Goal: Find specific page/section: Find specific page/section

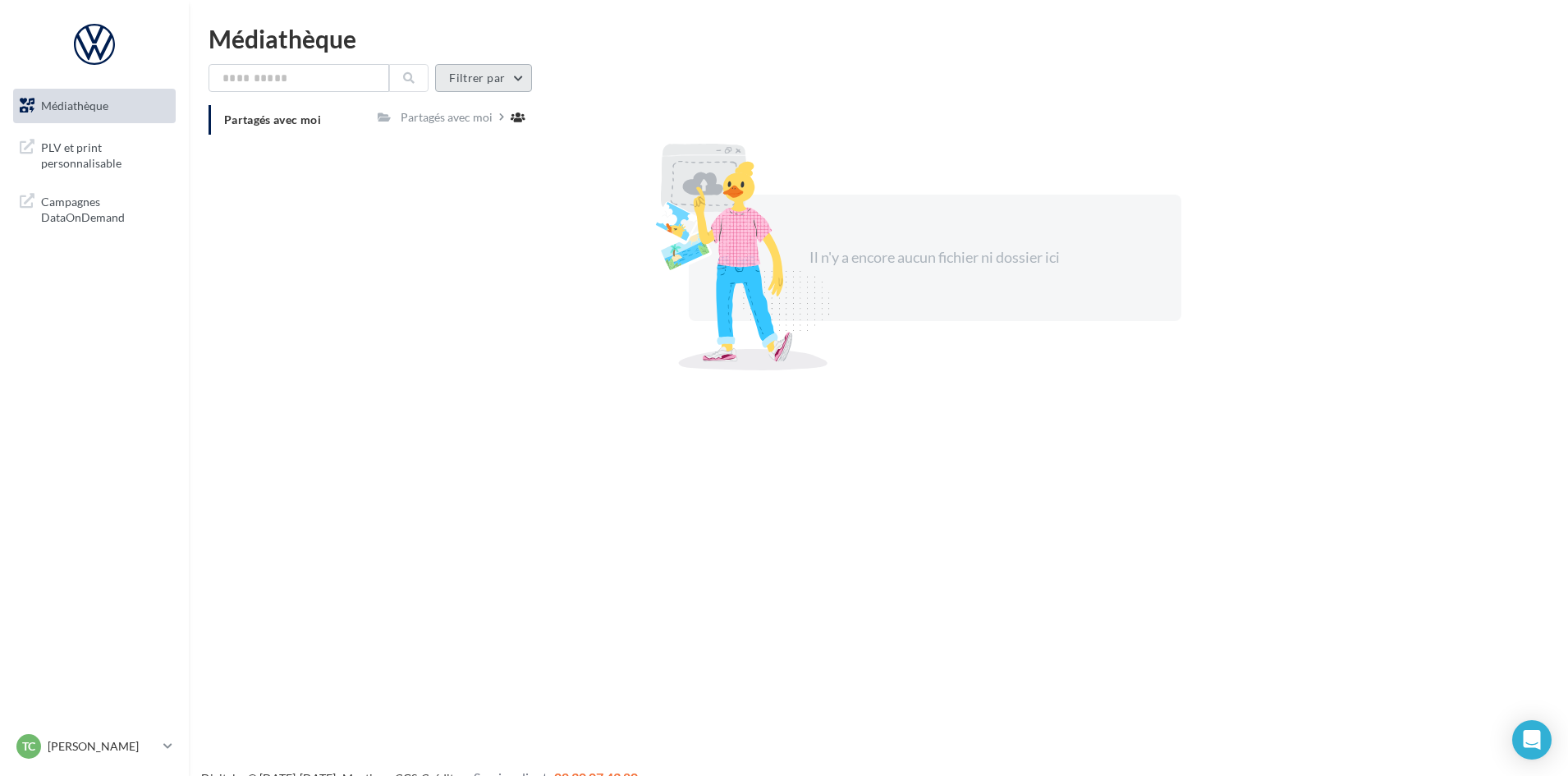
click at [463, 78] on button "Filtrer par" at bounding box center [483, 78] width 97 height 28
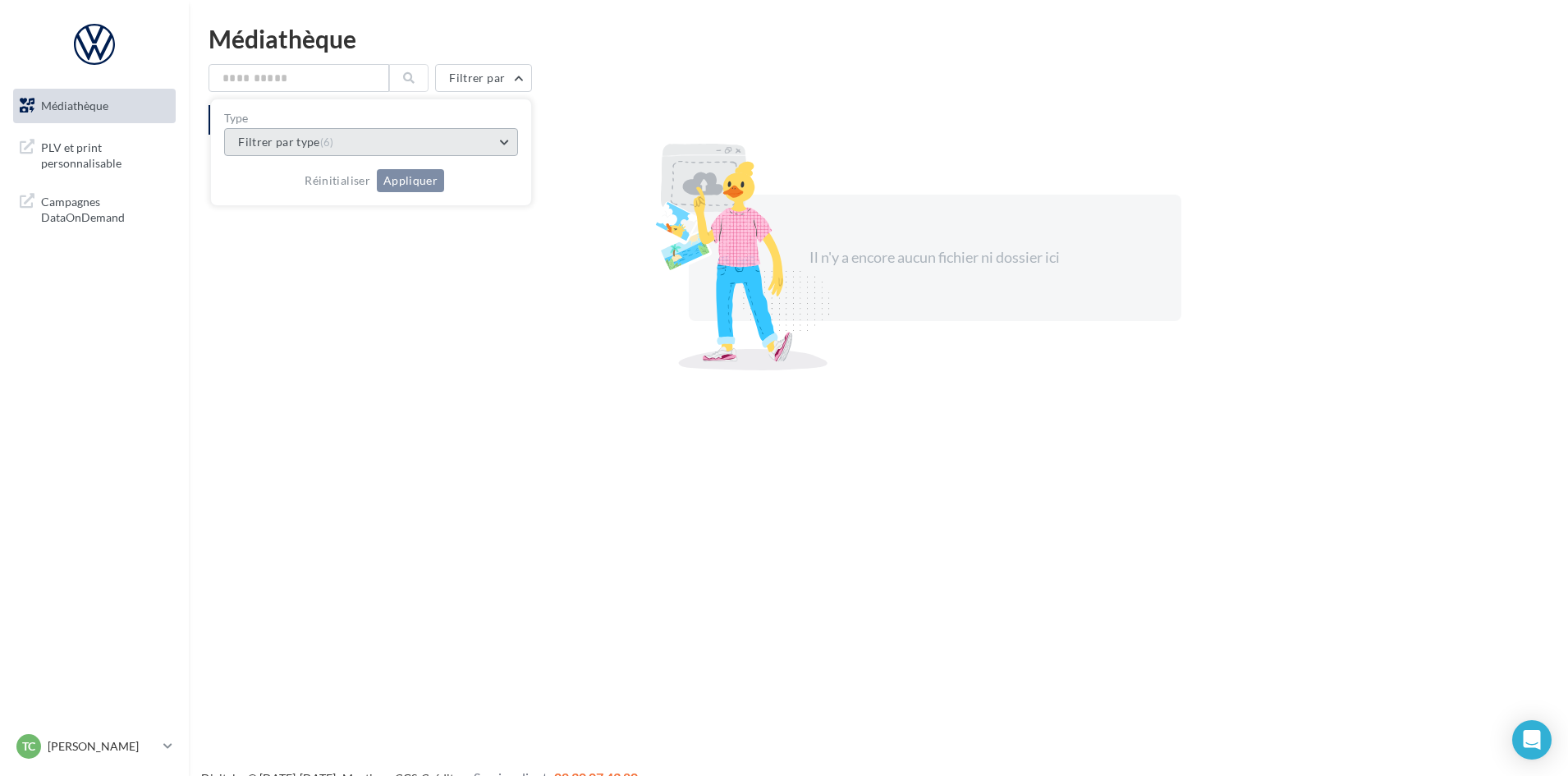
click at [370, 139] on button "Filtrer par type (6)" at bounding box center [371, 142] width 294 height 28
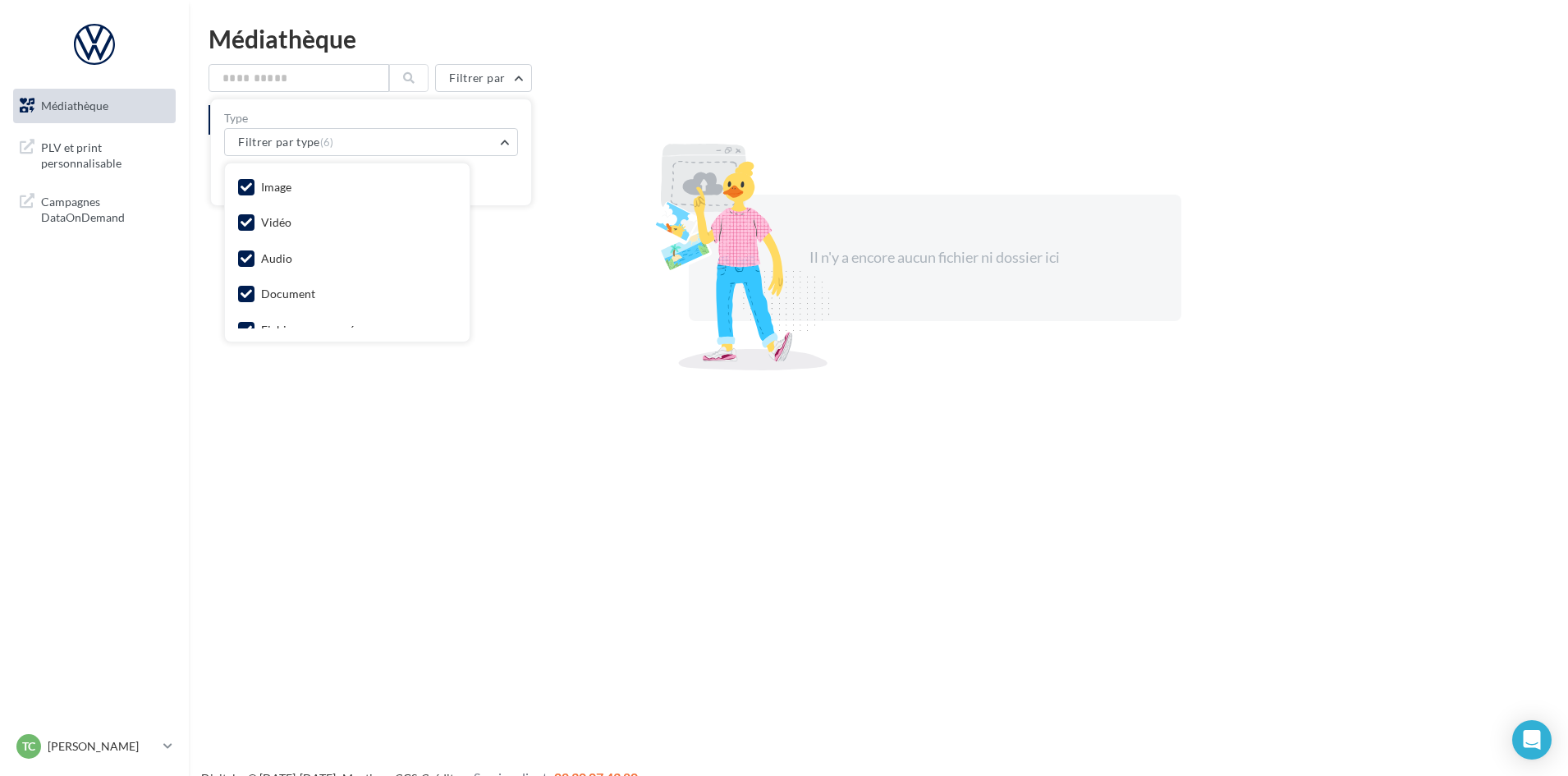
click at [240, 214] on label at bounding box center [247, 223] width 17 height 17
click at [247, 264] on label at bounding box center [247, 259] width 17 height 17
drag, startPoint x: 249, startPoint y: 249, endPoint x: 261, endPoint y: 259, distance: 15.6
click at [250, 249] on icon at bounding box center [246, 245] width 11 height 11
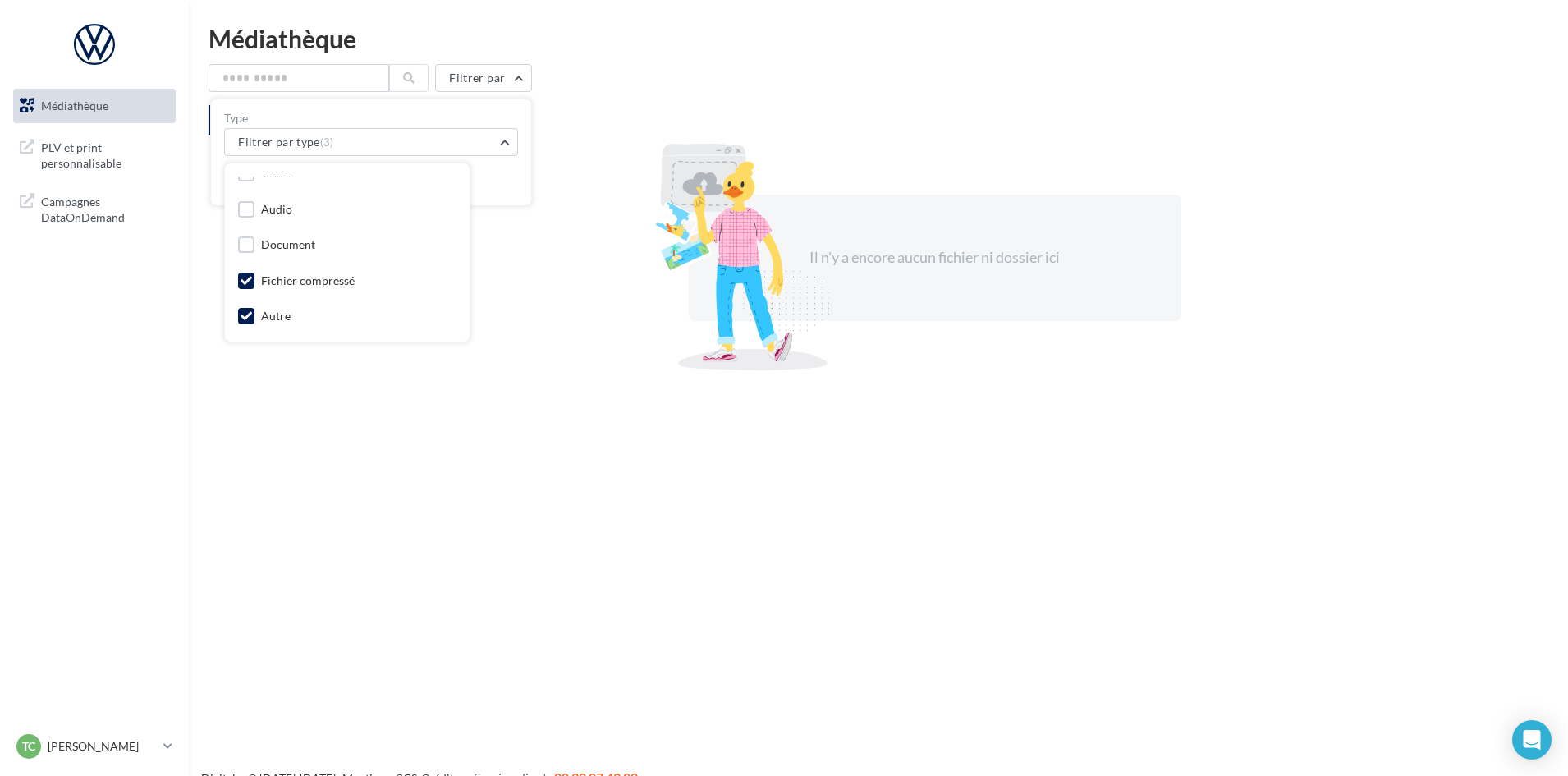
click at [256, 281] on div "Fichier compressé" at bounding box center [297, 283] width 116 height 20
click at [240, 280] on icon at bounding box center [246, 281] width 11 height 11
click at [247, 309] on label at bounding box center [247, 316] width 17 height 17
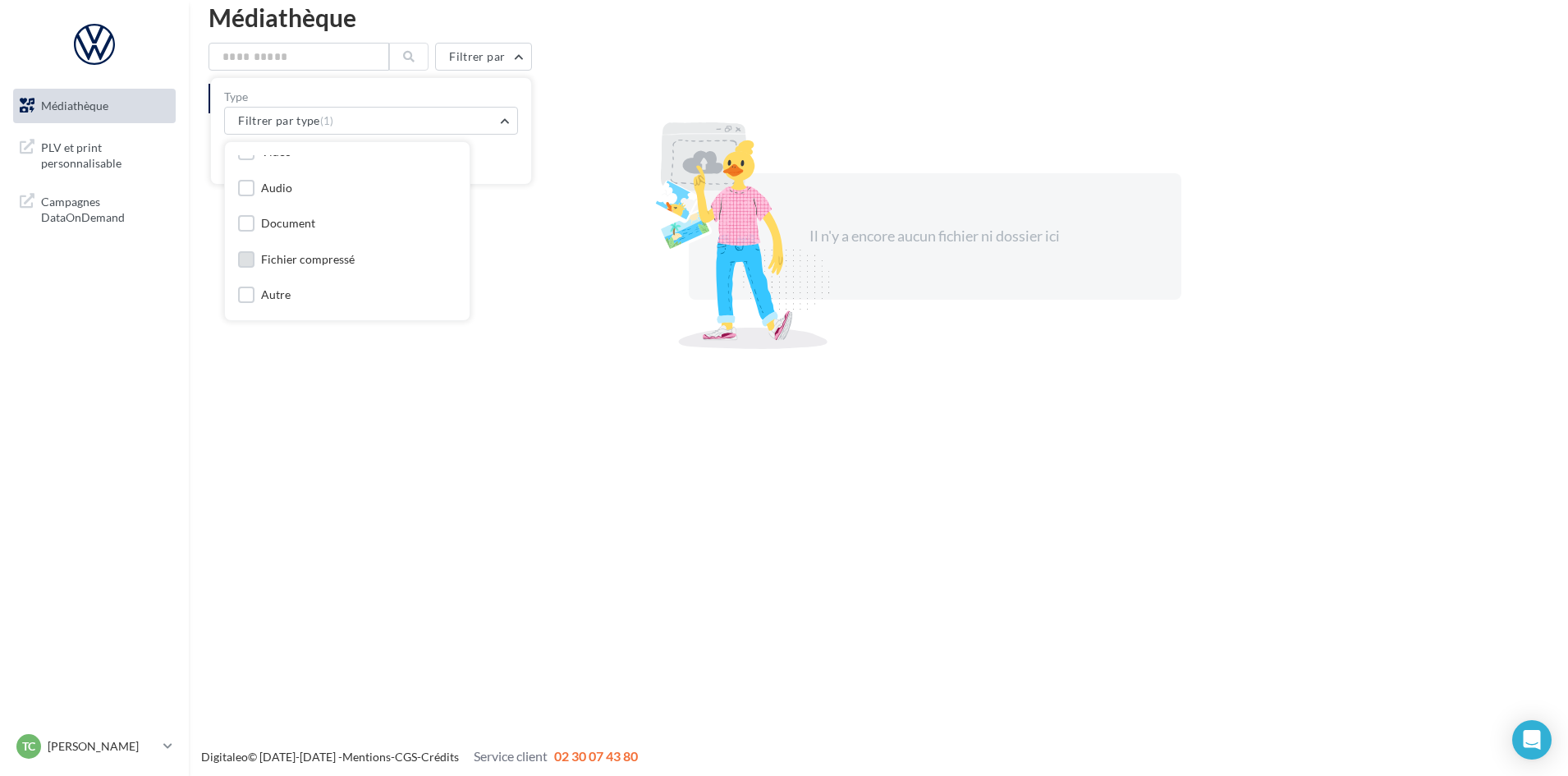
scroll to position [26, 0]
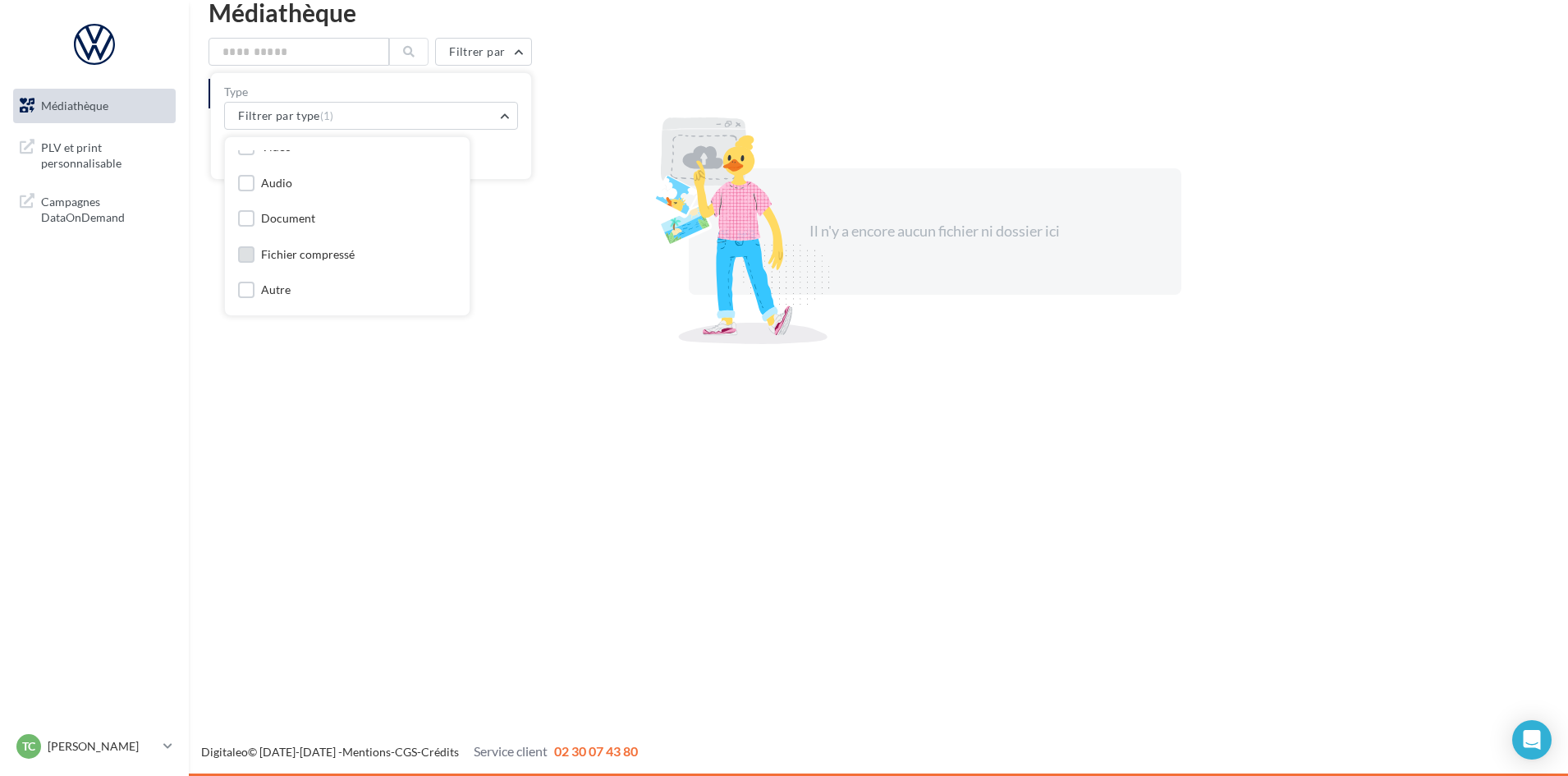
click at [497, 156] on div "Réinitialiser Appliquer" at bounding box center [371, 147] width 294 height 36
click at [409, 156] on button "Appliquer" at bounding box center [410, 154] width 67 height 23
click at [490, 56] on button "Filtrer par" at bounding box center [483, 52] width 97 height 28
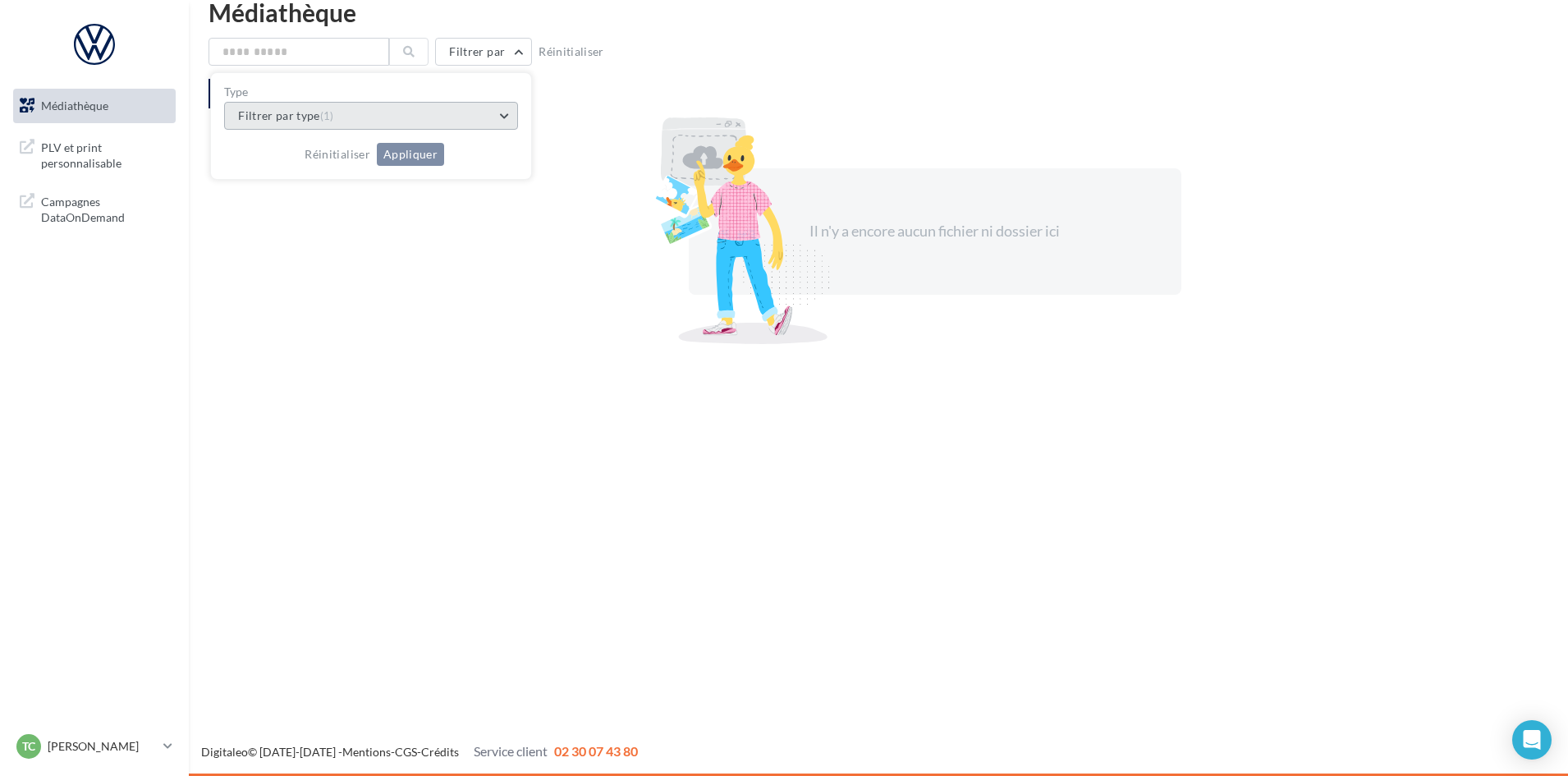
click at [388, 104] on button "Filtrer par type (1)" at bounding box center [371, 115] width 294 height 28
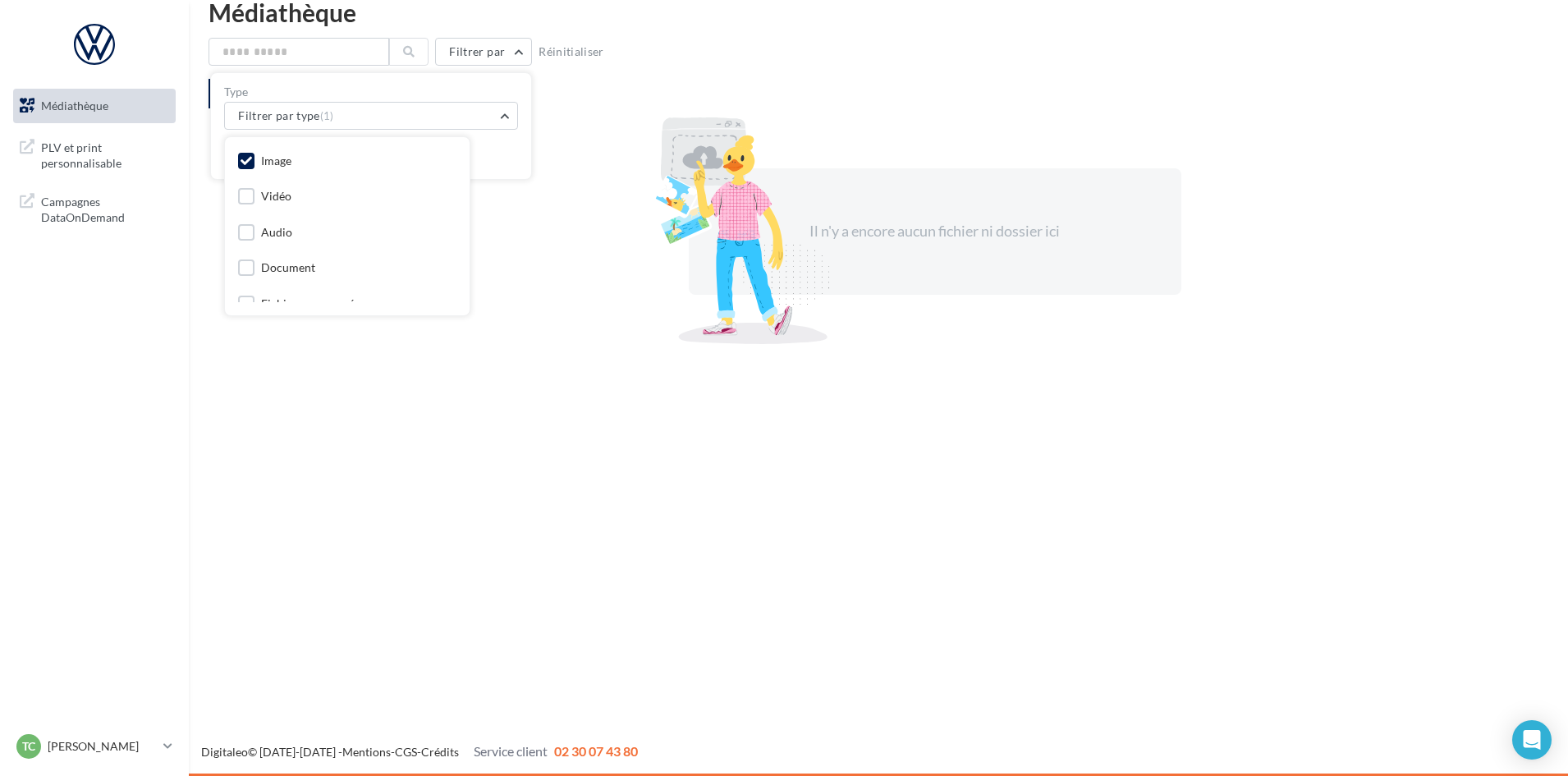
click at [291, 69] on div "Filtrer par Type Filtrer par type (1) Image Vidéo Audio Document Fichier compre…" at bounding box center [879, 192] width 1340 height 309
click at [41, 754] on div "TC [PERSON_NAME]-trch-83170" at bounding box center [87, 746] width 140 height 25
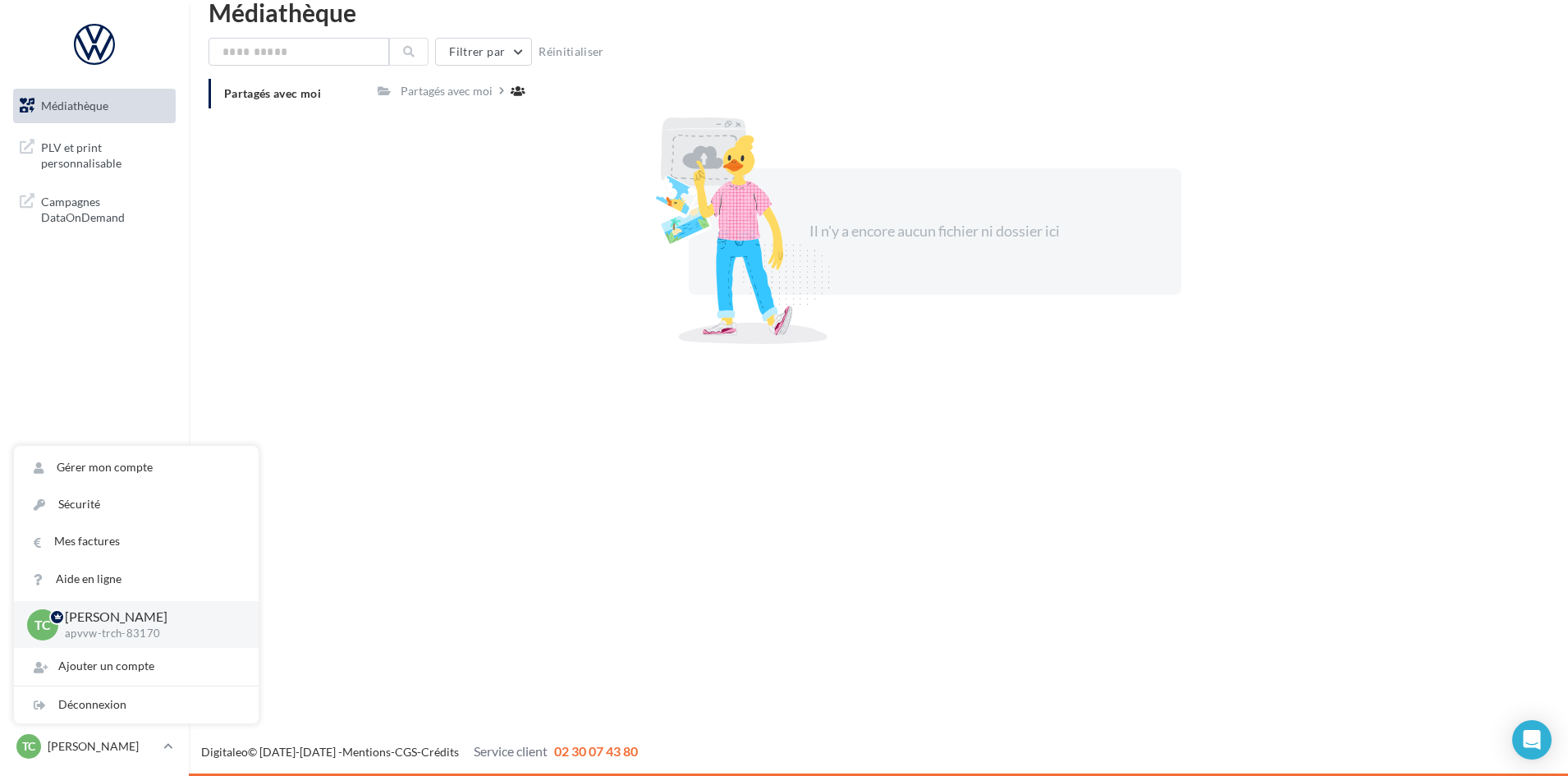
click at [705, 485] on div "Médiathèque PLV et print personnalisable" at bounding box center [784, 388] width 1568 height 776
